Goal: Check status: Check status

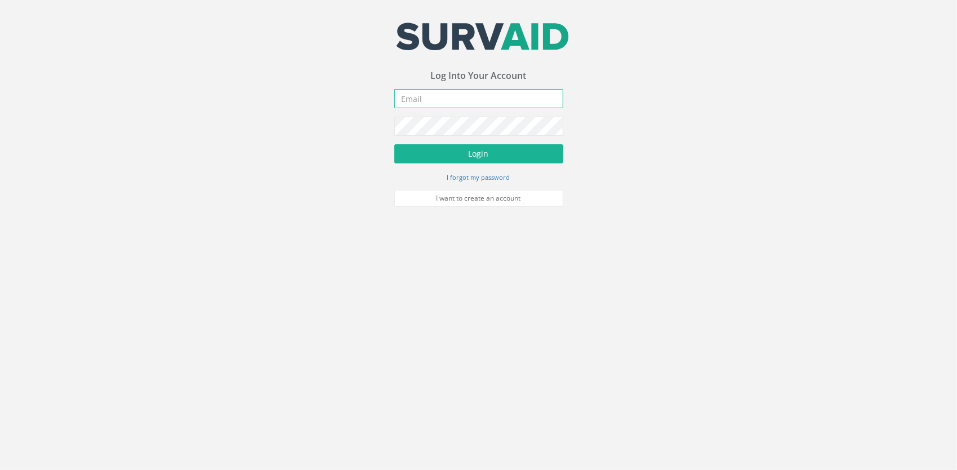
click at [433, 99] on input "email" at bounding box center [478, 98] width 169 height 19
type input "[PERSON_NAME][EMAIL_ADDRESS][DOMAIN_NAME]"
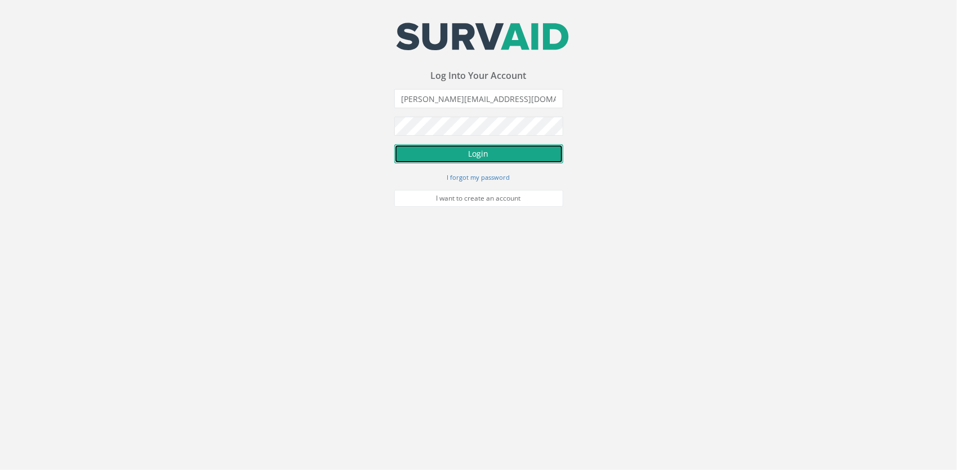
click at [487, 159] on button "Login" at bounding box center [478, 153] width 169 height 19
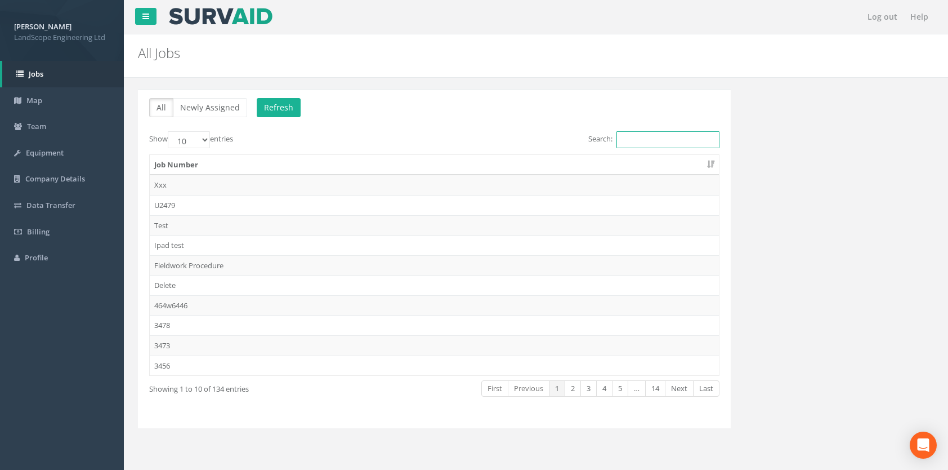
click at [646, 135] on input "Search:" at bounding box center [667, 139] width 103 height 17
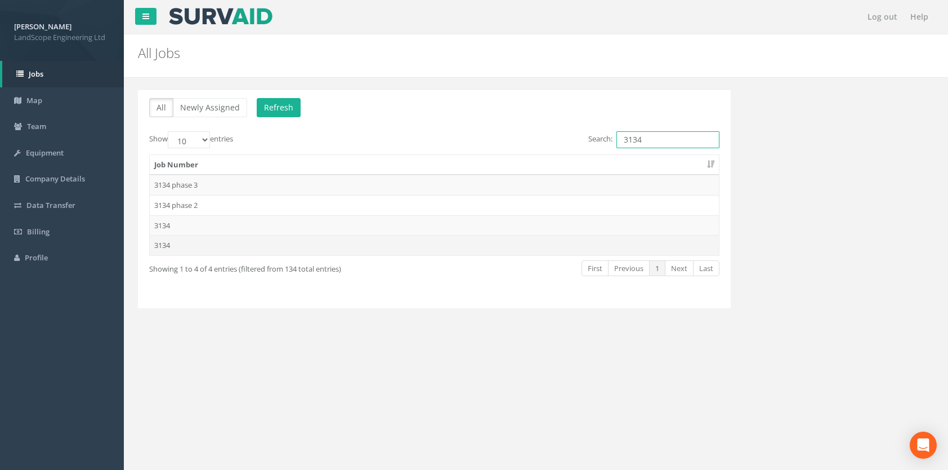
type input "3134"
click at [168, 239] on td "3134" at bounding box center [434, 245] width 569 height 20
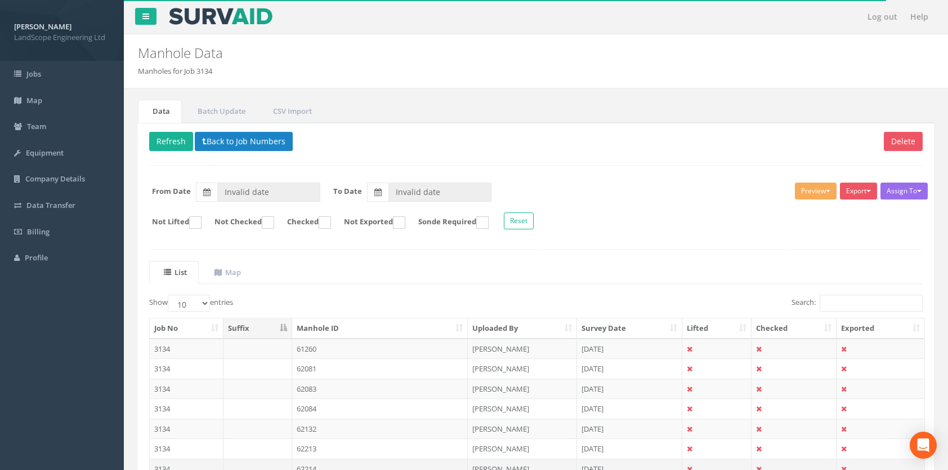
type input "[DATE]"
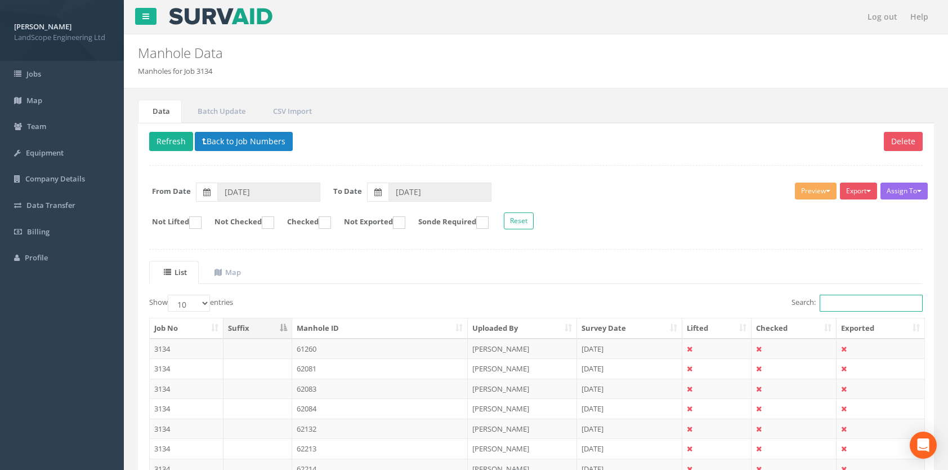
click at [830, 294] on input "Search:" at bounding box center [871, 302] width 103 height 17
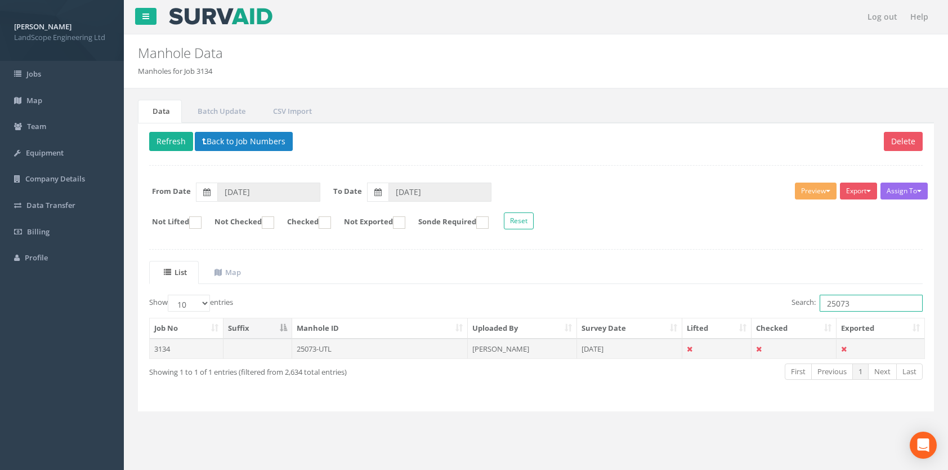
type input "25073"
click at [309, 338] on td "25073-UTL" at bounding box center [380, 348] width 176 height 20
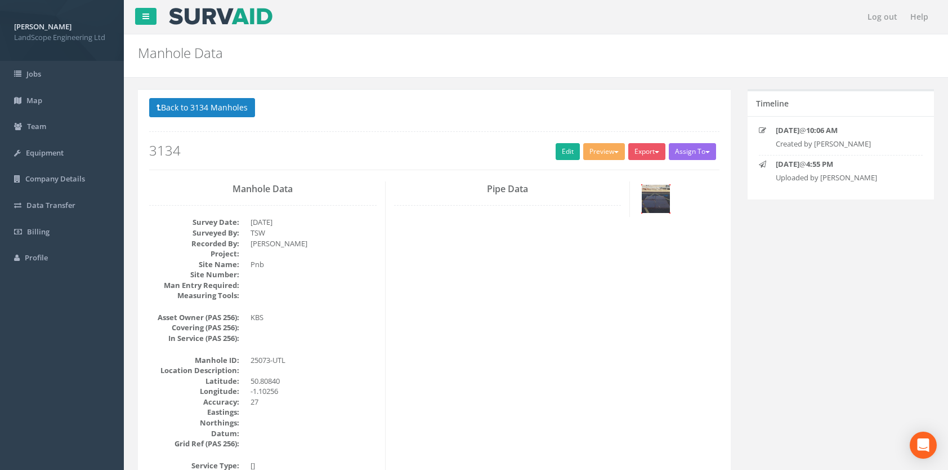
click at [661, 194] on img at bounding box center [656, 199] width 28 height 28
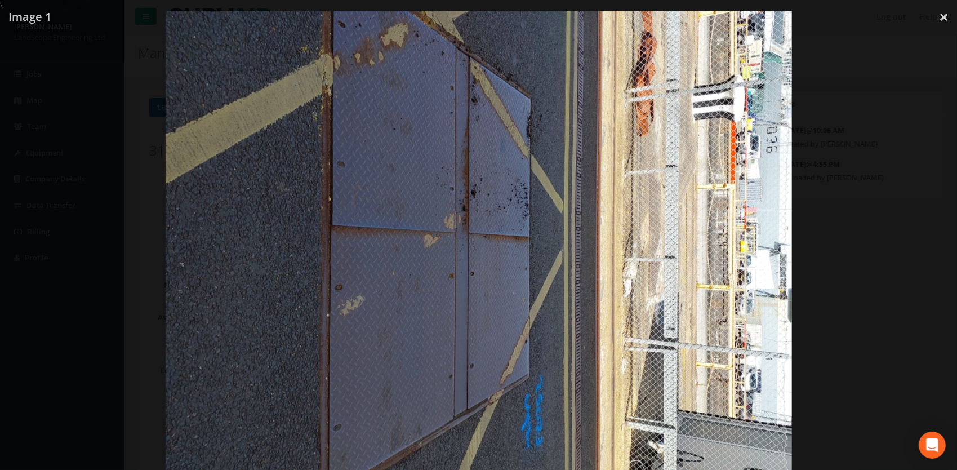
click at [918, 224] on div at bounding box center [478, 246] width 957 height 470
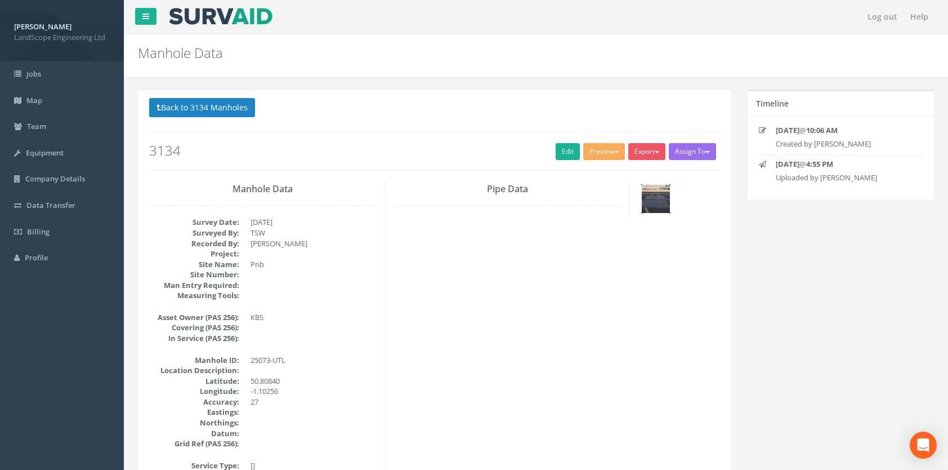
click at [647, 198] on img at bounding box center [656, 199] width 28 height 28
